Goal: Transaction & Acquisition: Purchase product/service

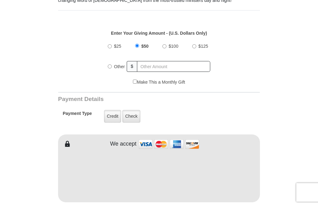
scroll to position [207, 0]
click at [112, 47] on input "$25" at bounding box center [110, 47] width 4 height 4
radio input "true"
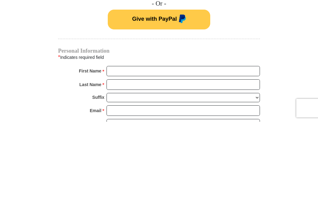
scroll to position [336, 0]
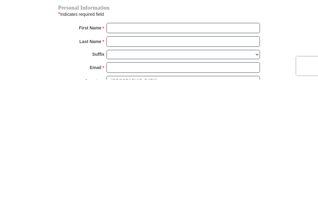
click at [112, 149] on input "First Name *" at bounding box center [182, 154] width 153 height 11
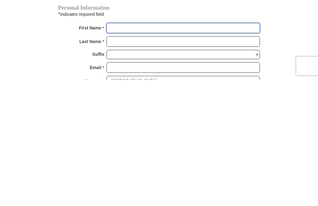
type input "[PERSON_NAME]"
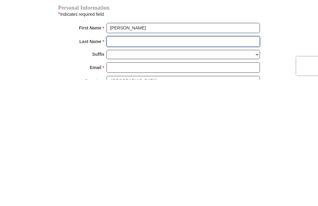
type input "[PERSON_NAME]"
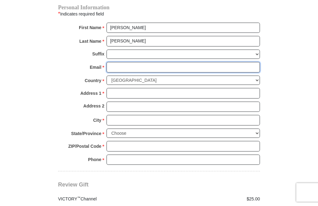
click at [122, 64] on input "Email *" at bounding box center [182, 67] width 153 height 11
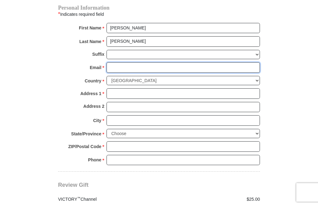
type input "[EMAIL_ADDRESS][DOMAIN_NAME]"
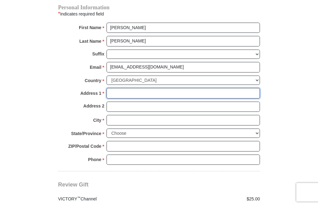
click at [124, 88] on input "Address 1 *" at bounding box center [182, 93] width 153 height 11
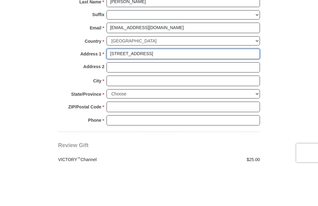
type input "[STREET_ADDRESS]"
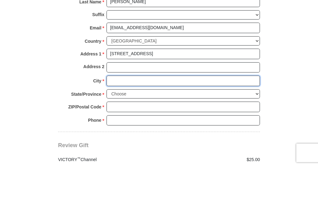
click at [118, 115] on input "City *" at bounding box center [182, 120] width 153 height 11
type input "[GEOGRAPHIC_DATA]"
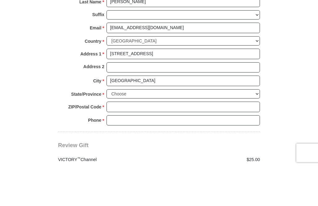
click at [124, 129] on select "Choose [US_STATE] [US_STATE] [US_STATE] [US_STATE] [US_STATE] Armed Forces Amer…" at bounding box center [182, 134] width 153 height 10
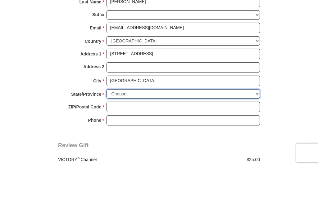
scroll to position [542, 0]
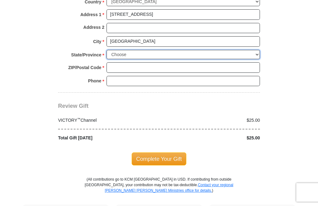
select select "FL"
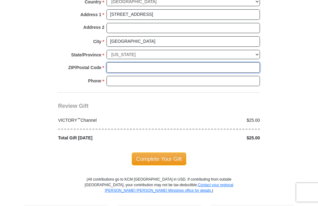
click at [172, 62] on input "ZIP/Postal Code *" at bounding box center [182, 67] width 153 height 11
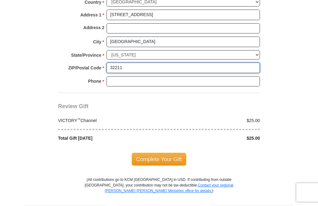
type input "32211"
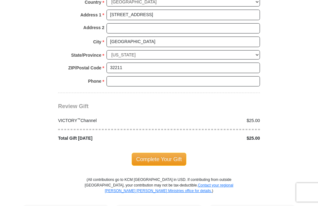
click at [119, 76] on input "Phone * *" at bounding box center [182, 81] width 153 height 11
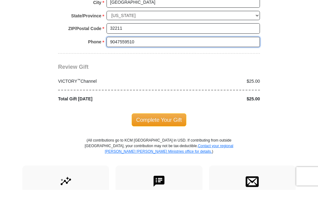
scroll to position [567, 0]
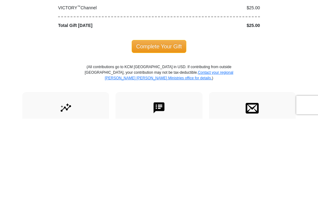
type input "9047559510"
click at [159, 127] on span "Complete Your Gift" at bounding box center [158, 133] width 55 height 13
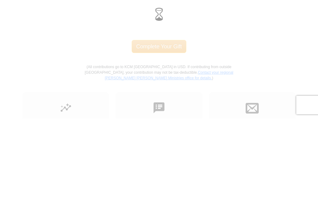
scroll to position [655, 0]
